Goal: Find specific page/section: Find specific page/section

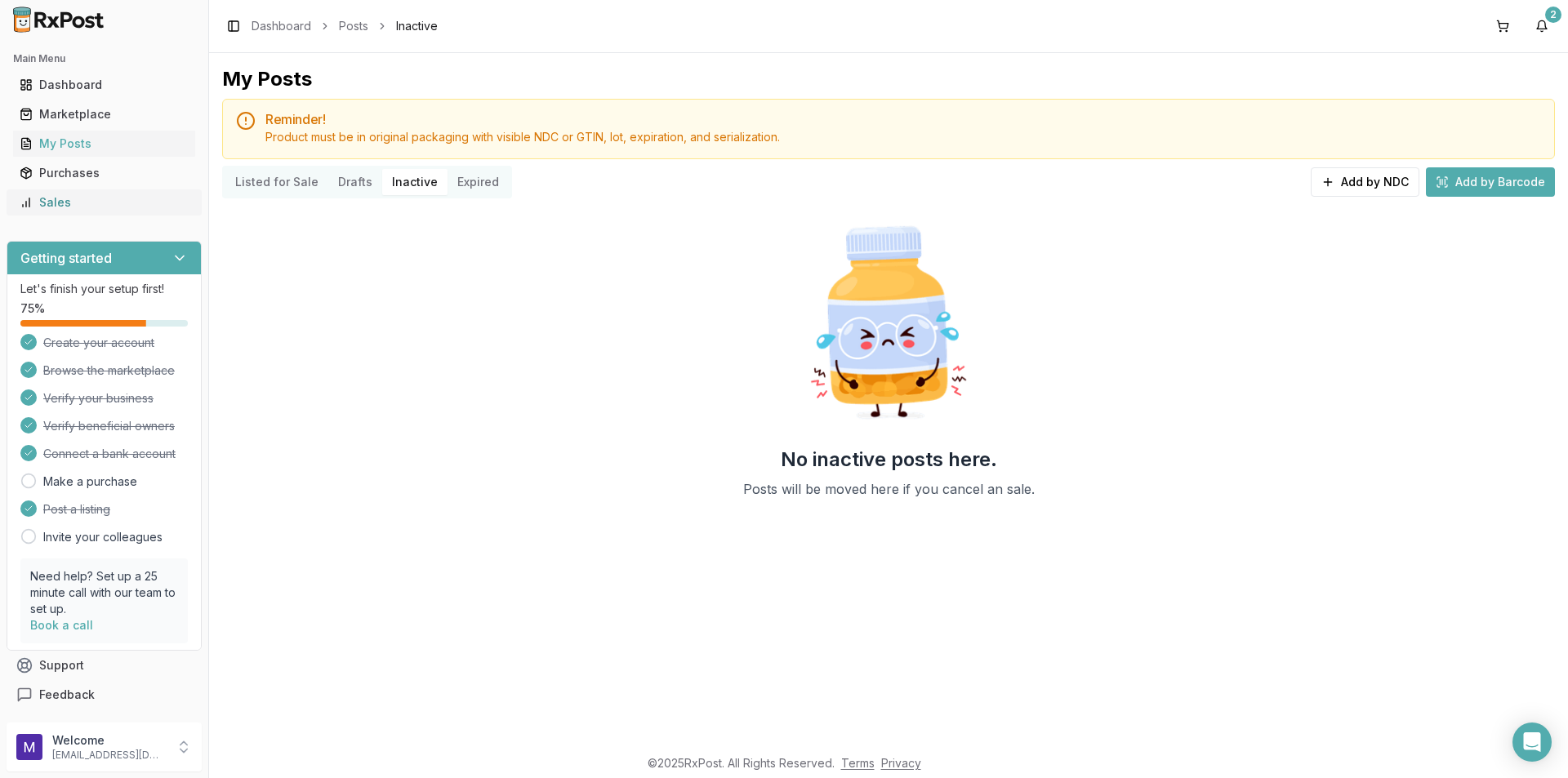
click at [58, 210] on link "Sales" at bounding box center [104, 202] width 182 height 29
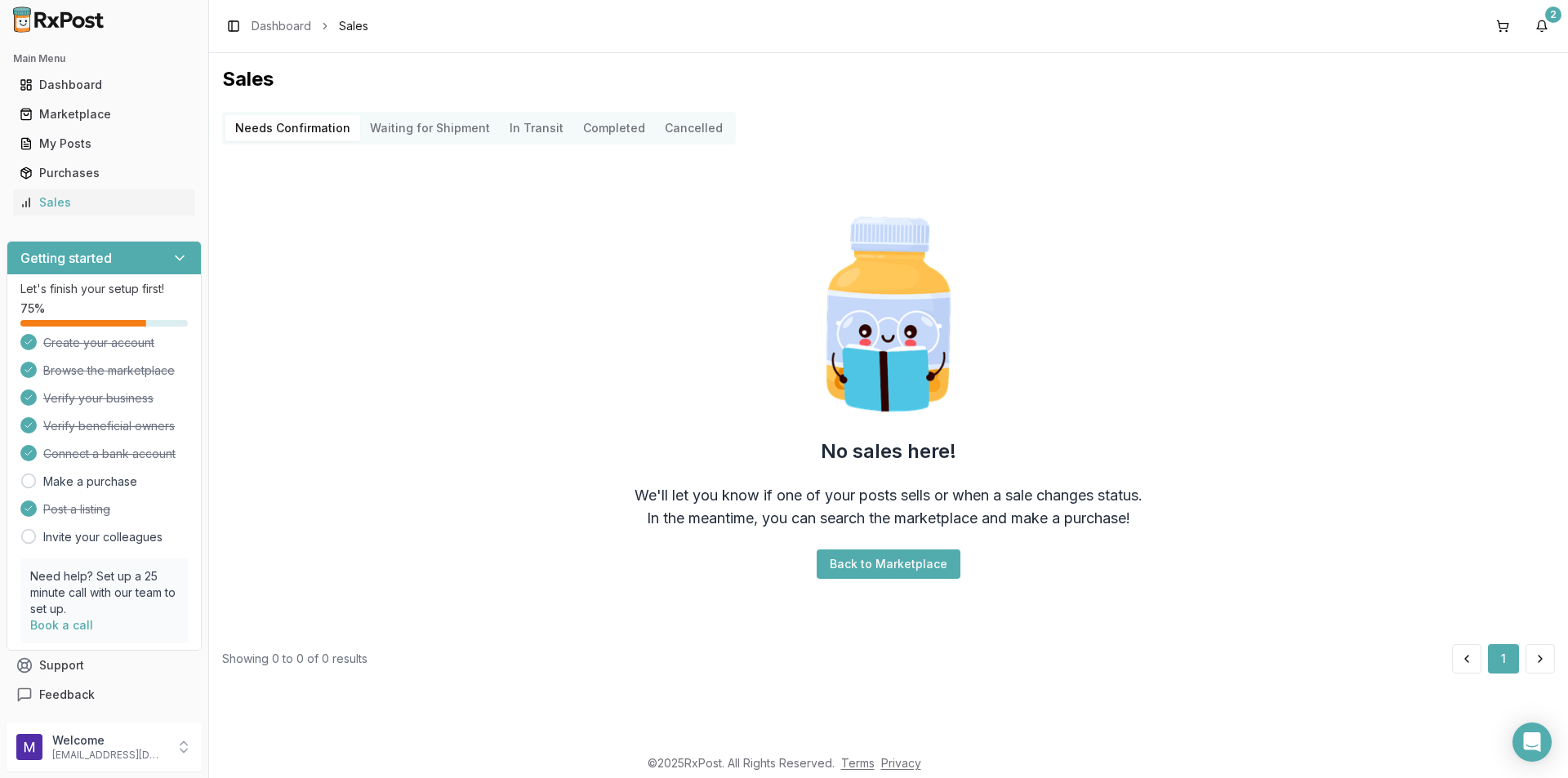
click at [601, 128] on button "Completed" at bounding box center [614, 129] width 82 height 26
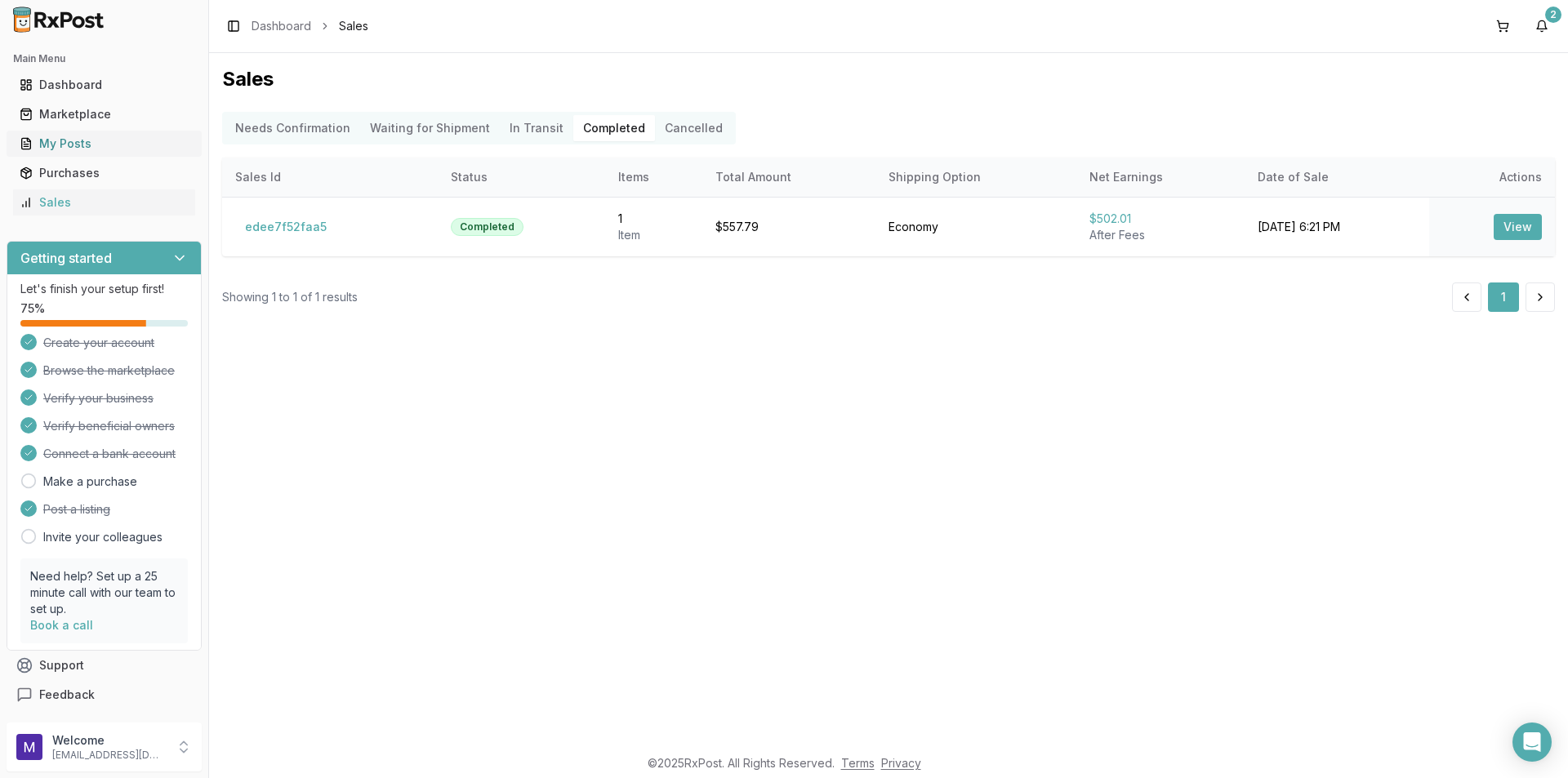
click at [92, 152] on link "My Posts" at bounding box center [104, 143] width 182 height 29
